Goal: Transaction & Acquisition: Purchase product/service

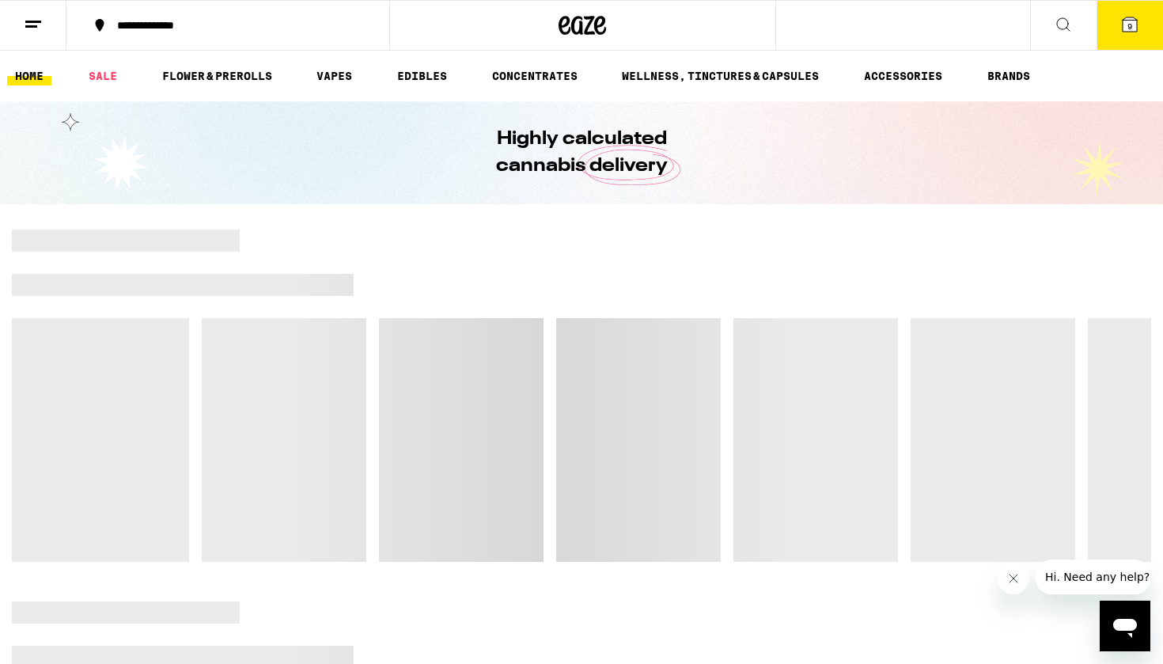
click at [1131, 22] on span "9" at bounding box center [1129, 25] width 5 height 9
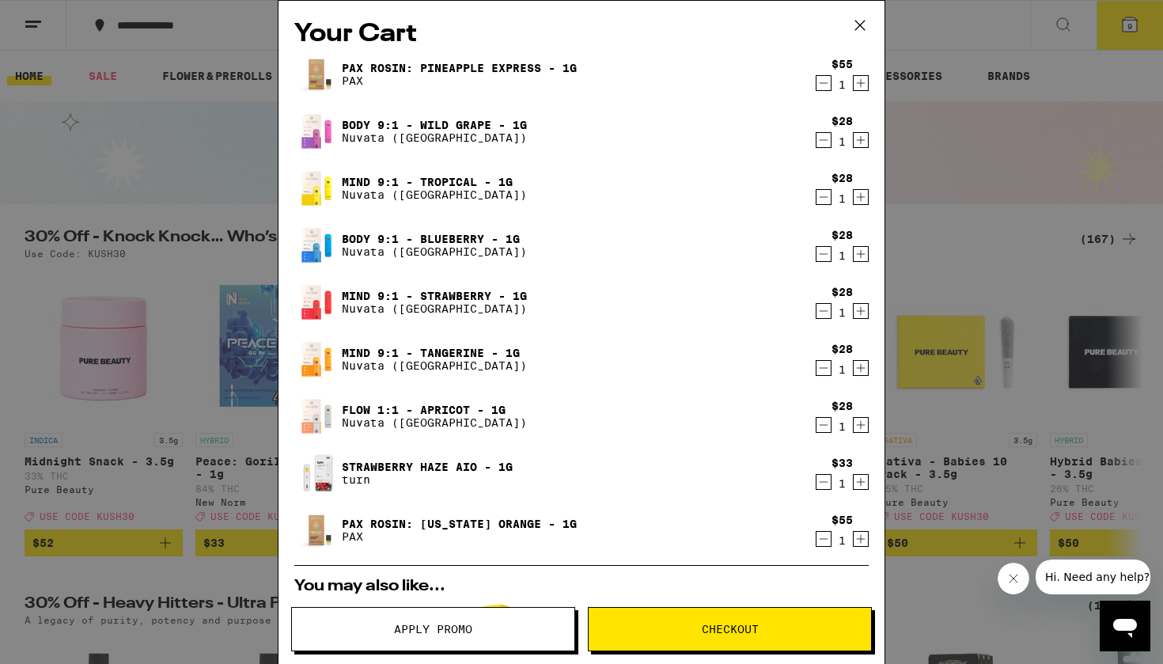
click at [824, 425] on icon "Decrement" at bounding box center [823, 425] width 9 height 0
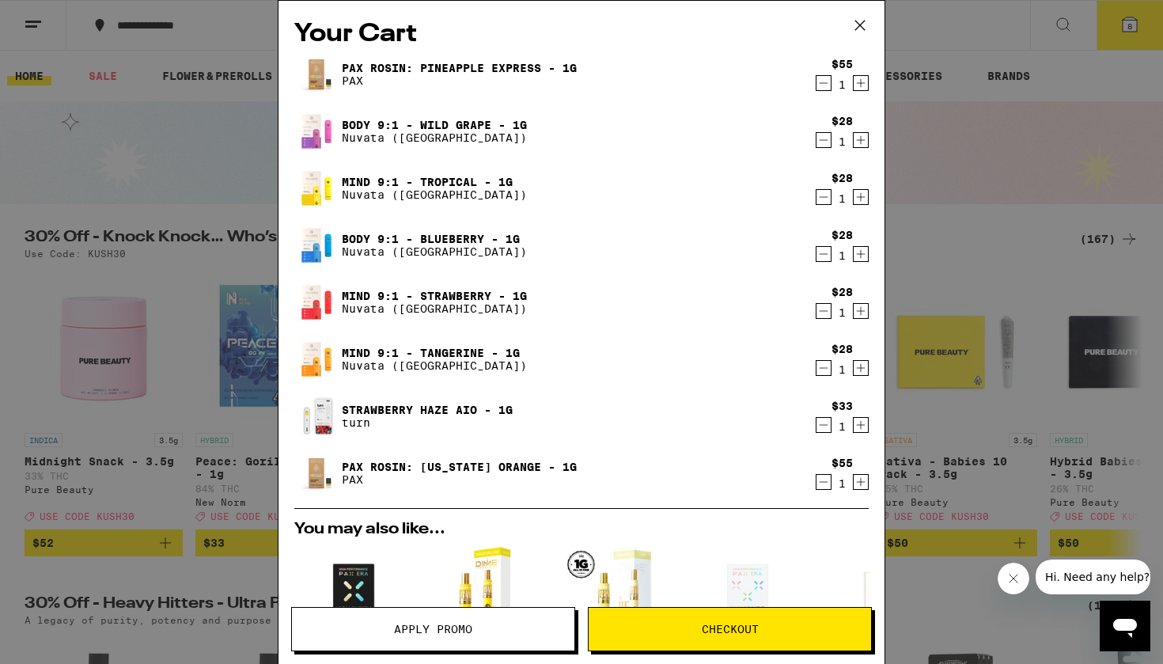
click at [986, 236] on div "Your Cart PAX Rosin: Pineapple Express - 1g PAX $55 1 Body 9:1 - Wild Grape - 1…" at bounding box center [581, 332] width 1163 height 664
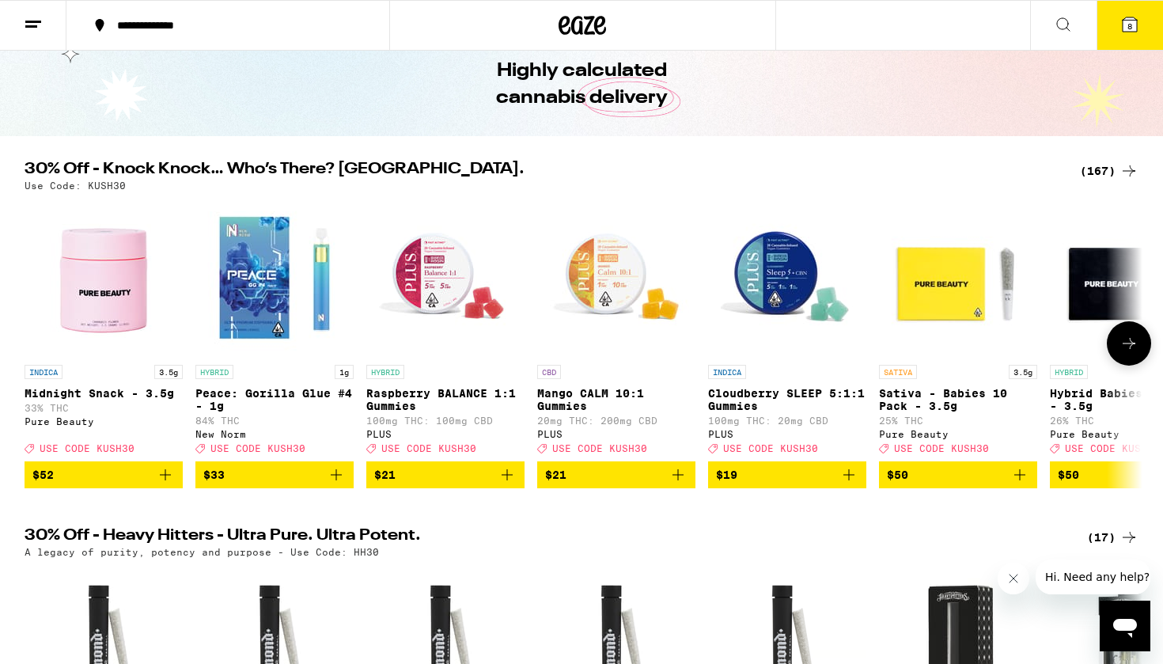
scroll to position [68, 0]
click at [1137, 28] on icon at bounding box center [1129, 24] width 19 height 19
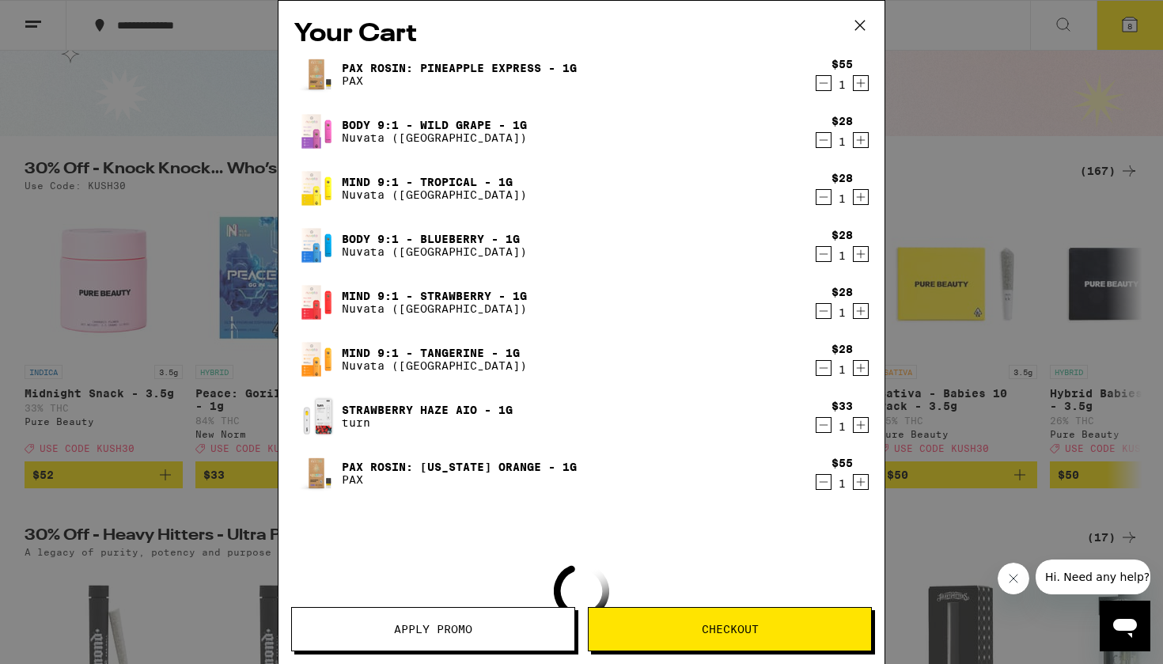
click at [394, 623] on span "Apply Promo" at bounding box center [433, 628] width 78 height 11
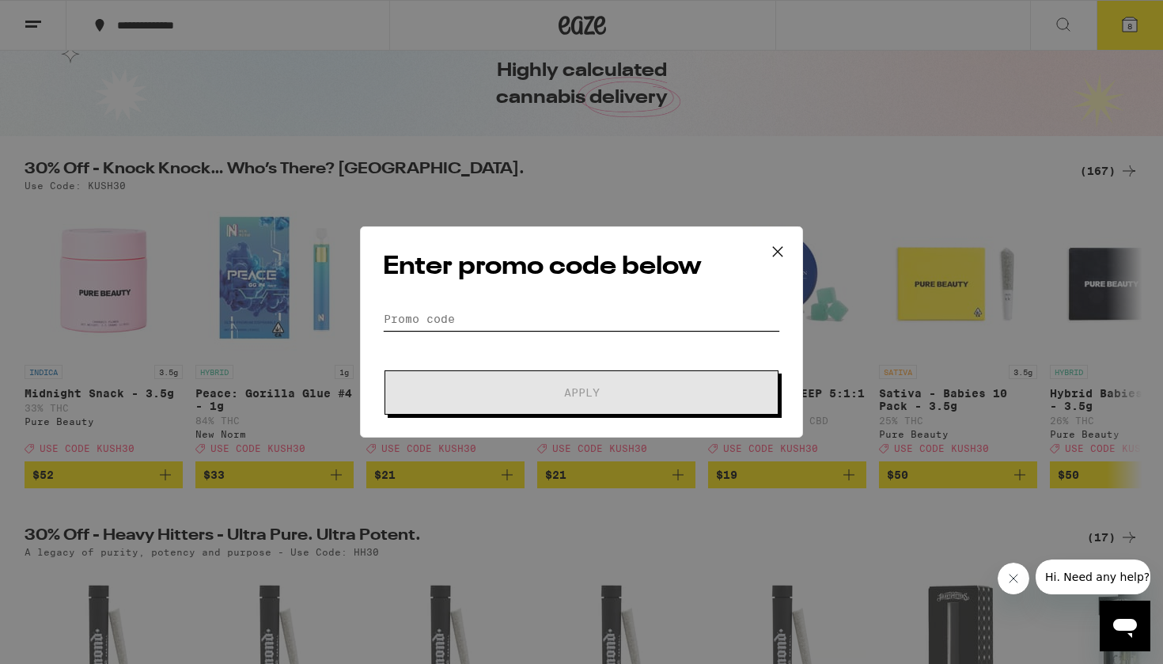
click at [505, 326] on input "Promo Code" at bounding box center [581, 319] width 397 height 24
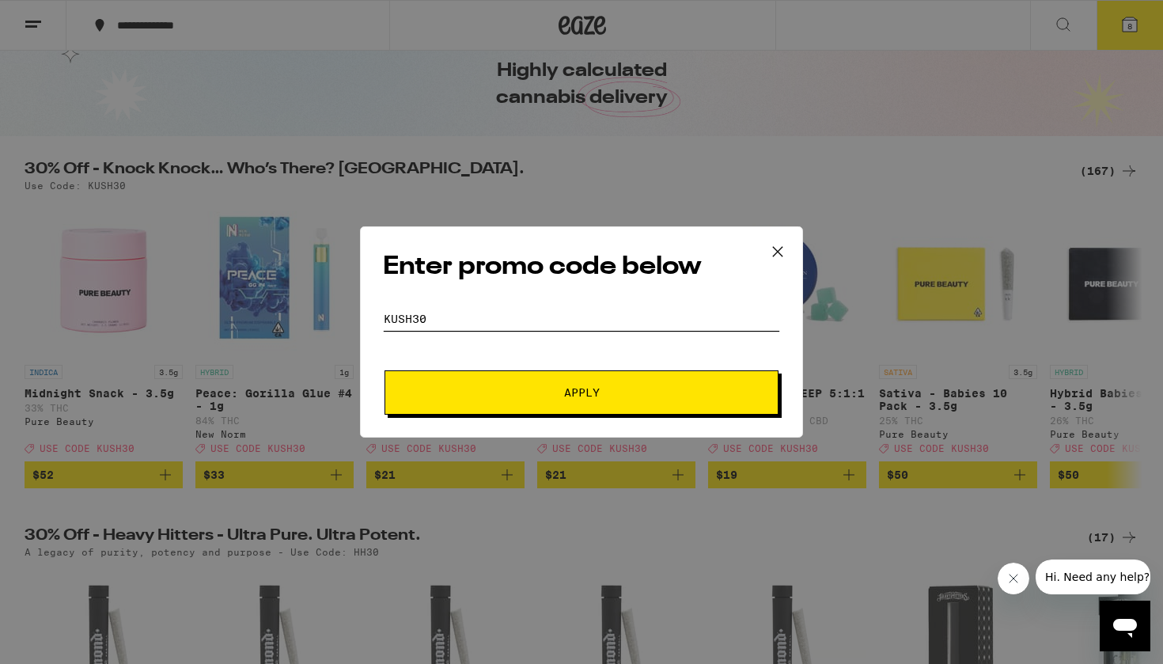
type input "KUSH30"
click at [596, 387] on span "Apply" at bounding box center [582, 392] width 36 height 11
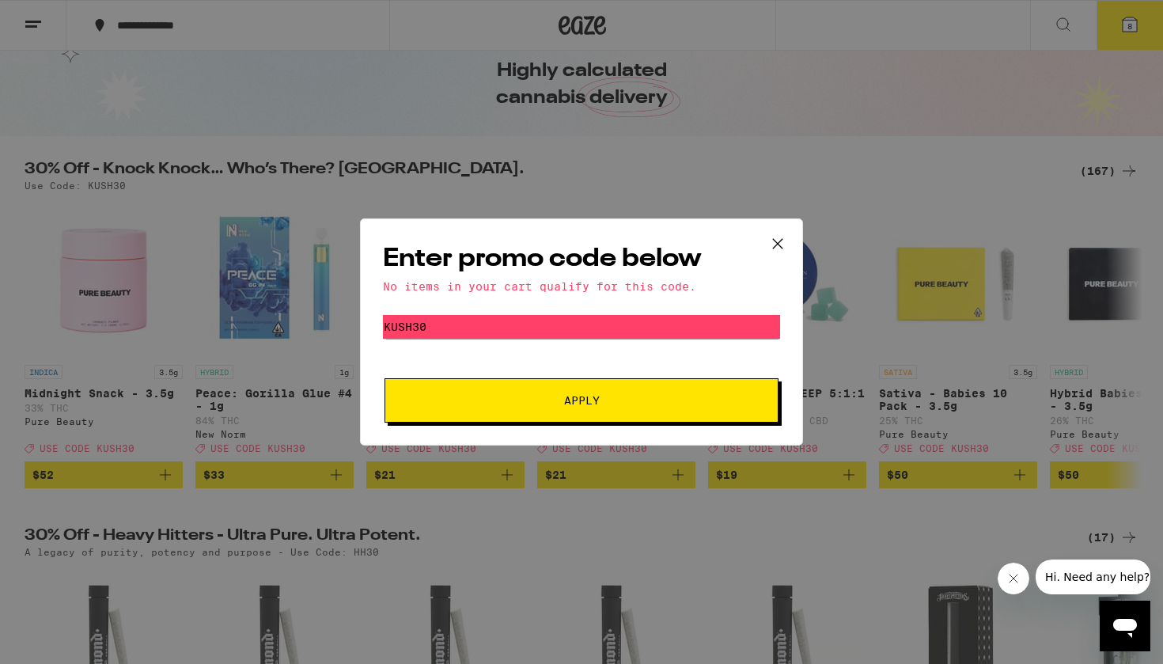
click at [774, 241] on icon at bounding box center [778, 244] width 24 height 24
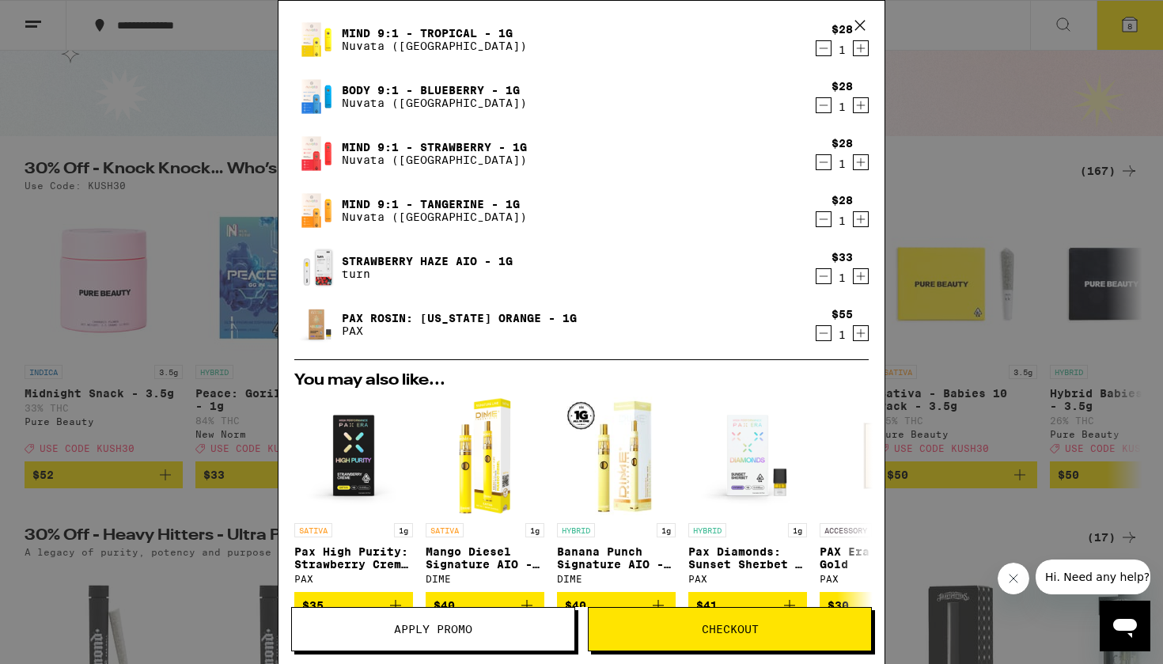
scroll to position [238, 0]
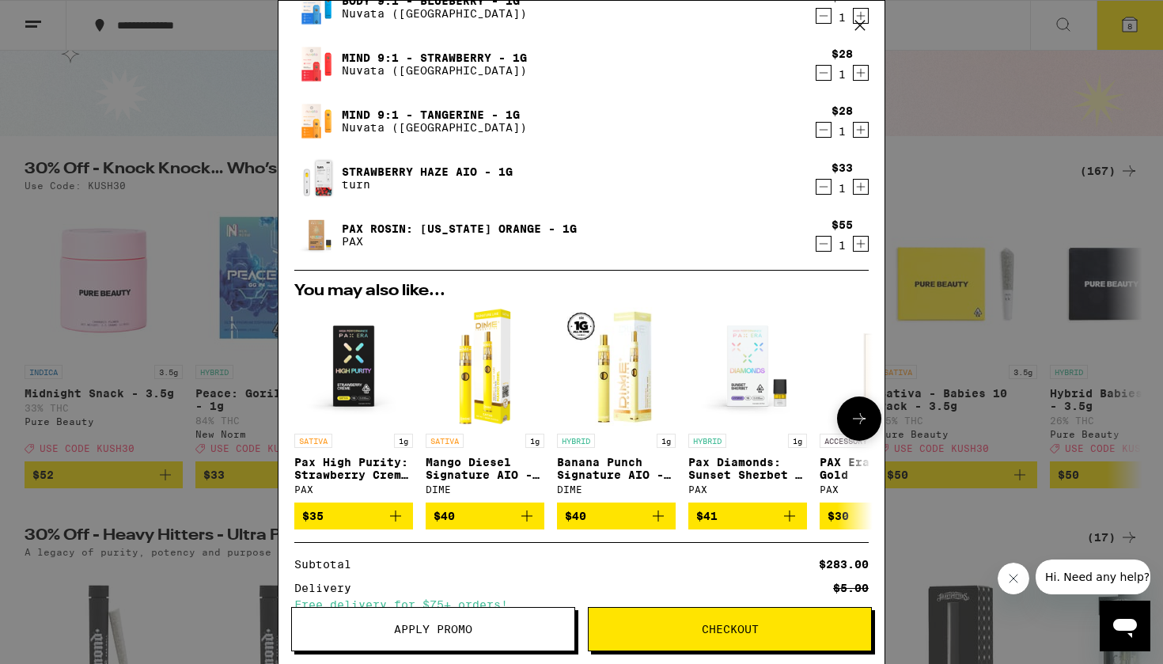
click at [654, 510] on button "$40" at bounding box center [616, 515] width 119 height 27
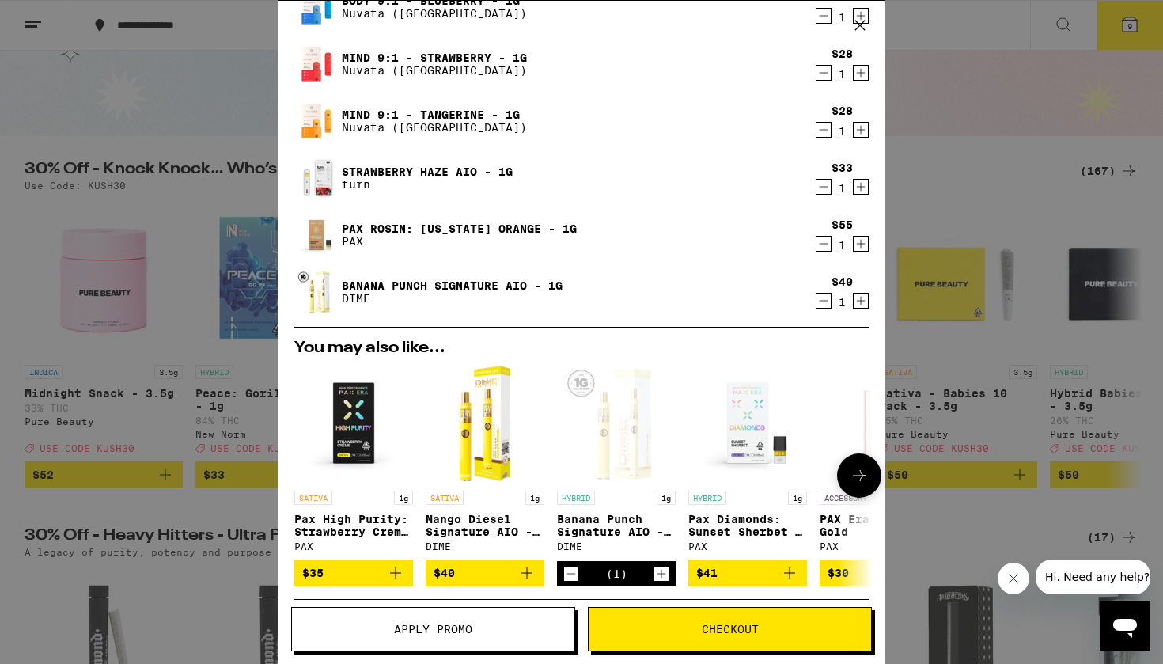
click at [526, 582] on icon "Add to bag" at bounding box center [526, 572] width 19 height 19
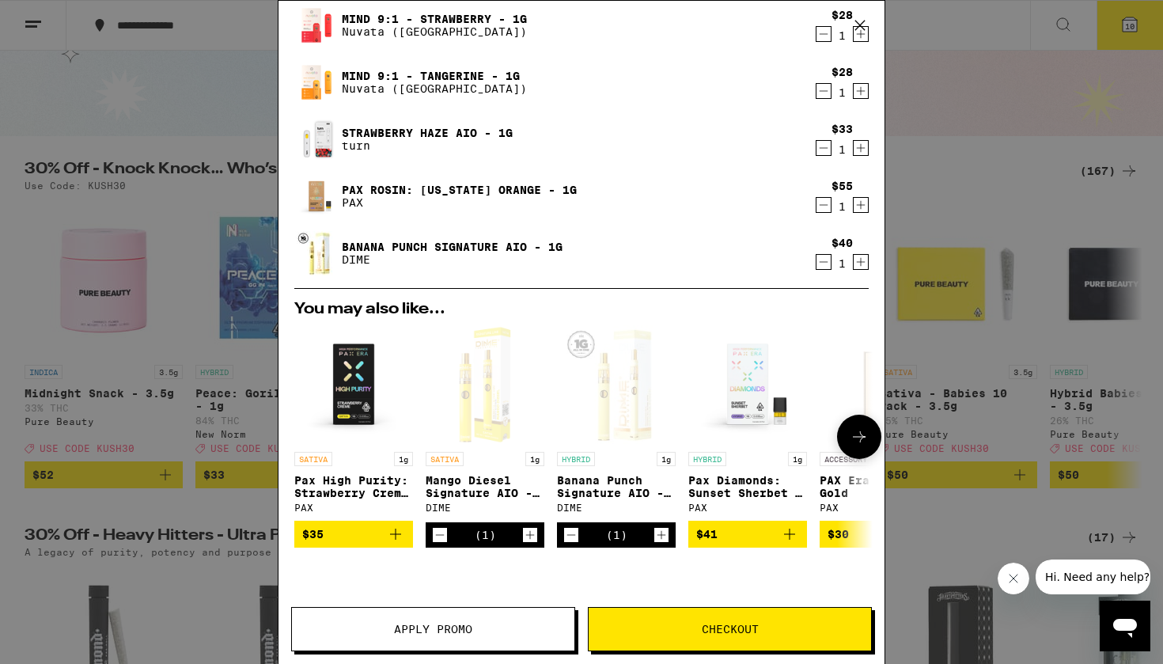
scroll to position [353, 0]
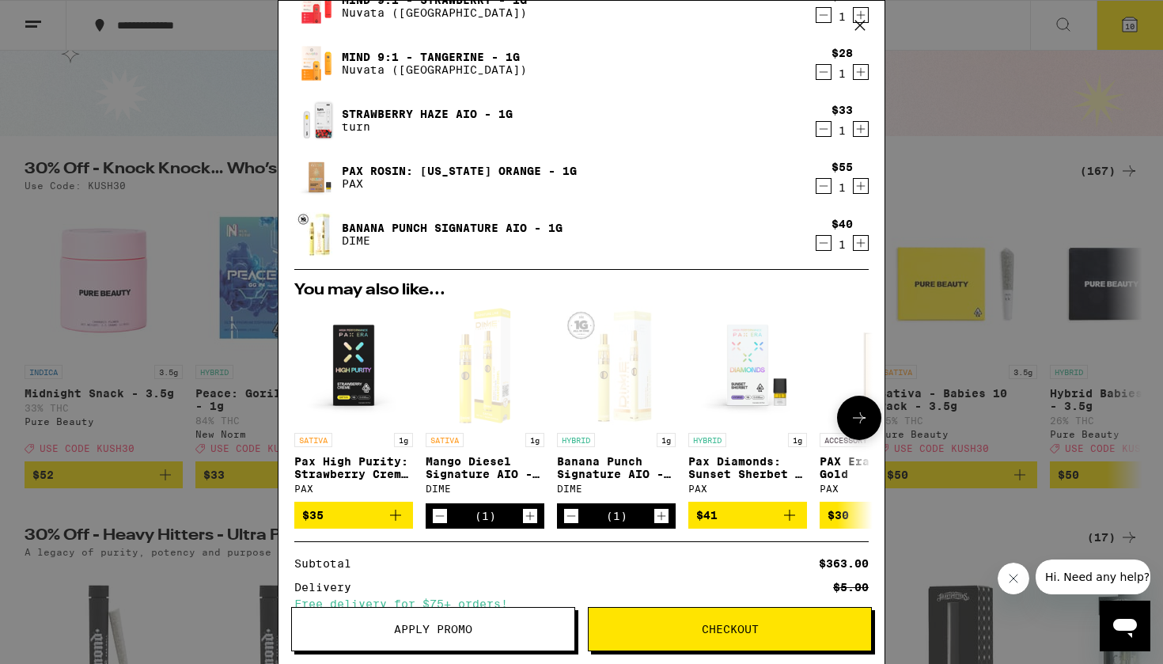
click at [856, 412] on icon at bounding box center [858, 417] width 19 height 19
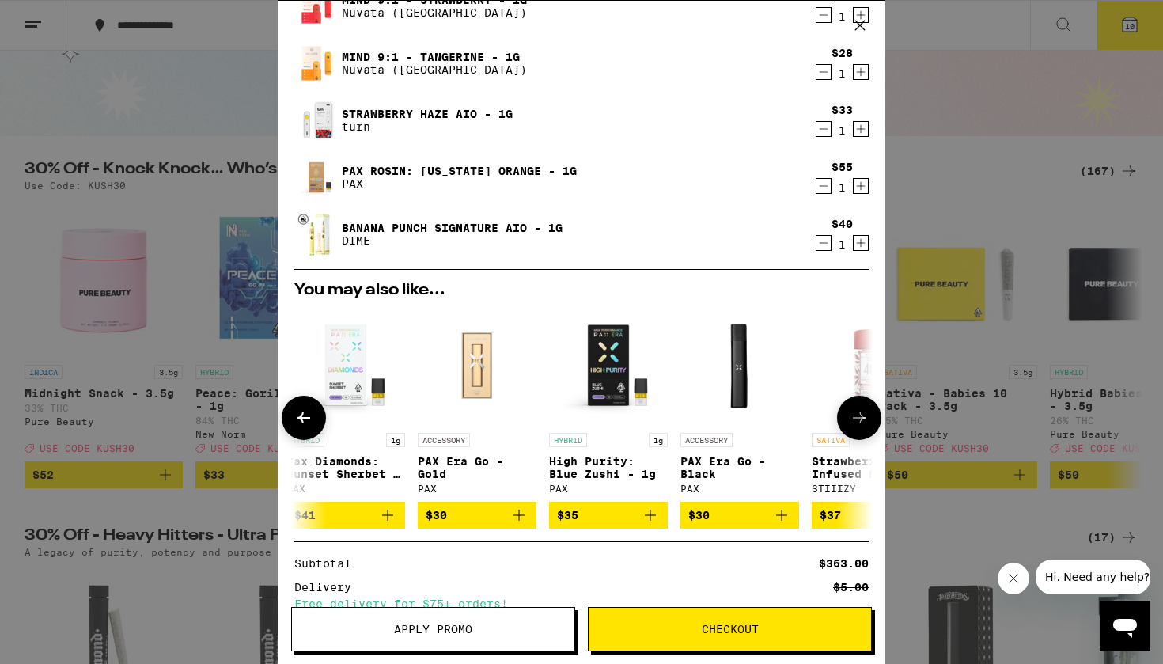
click at [856, 412] on icon at bounding box center [858, 417] width 19 height 19
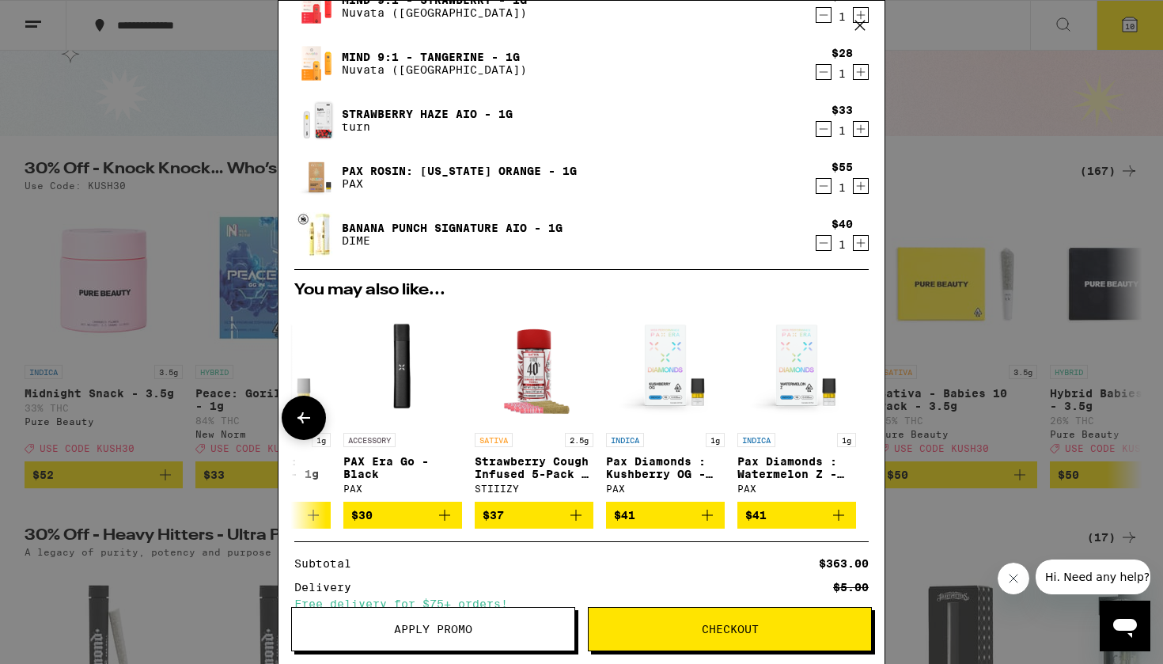
click at [856, 412] on div at bounding box center [859, 417] width 44 height 44
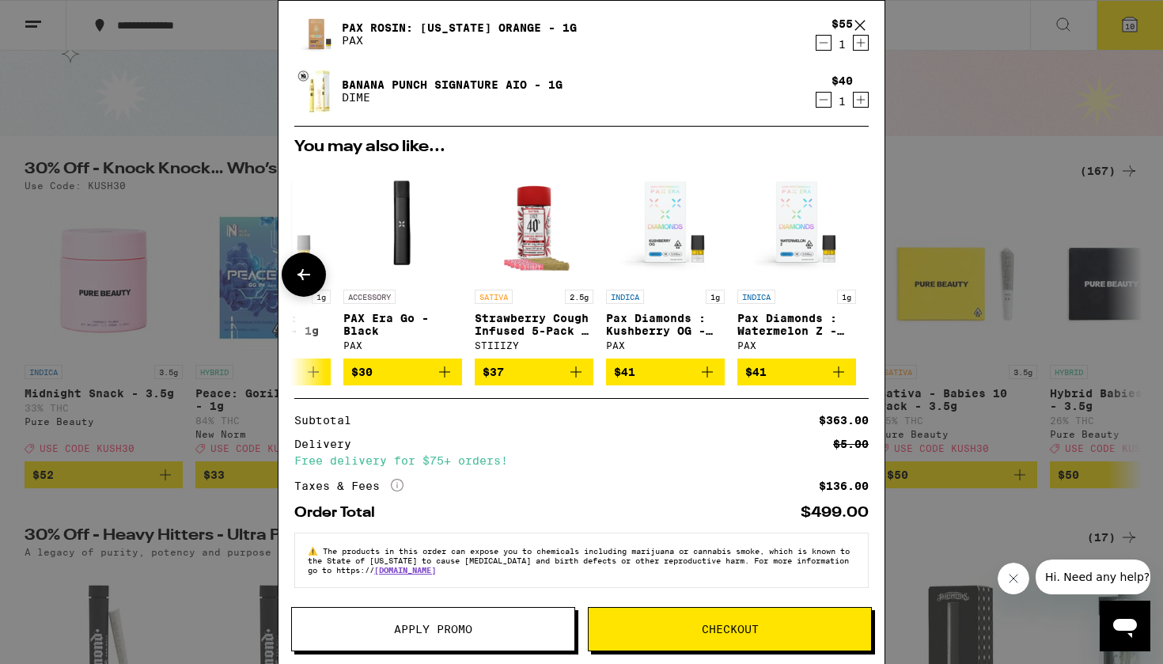
scroll to position [505, 0]
click at [172, 119] on div "Your Cart PAX Rosin: Pineapple Express - 1g PAX $55 1 Mango Diesel Signature AI…" at bounding box center [581, 332] width 1163 height 664
